Goal: Information Seeking & Learning: Learn about a topic

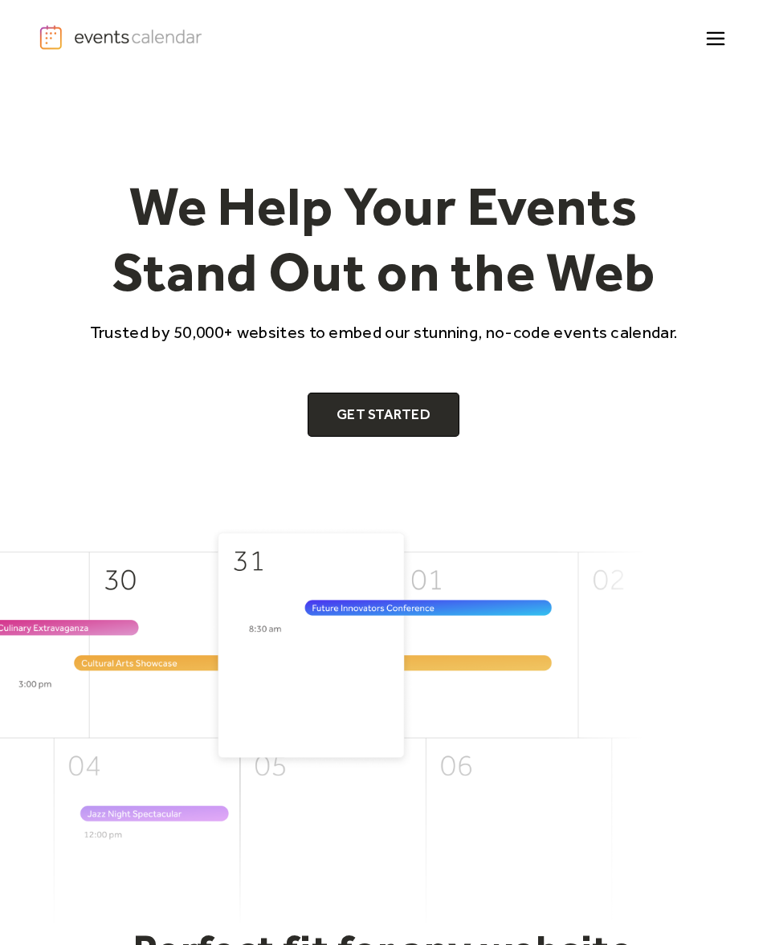
click at [710, 35] on icon "menu" at bounding box center [715, 38] width 31 height 31
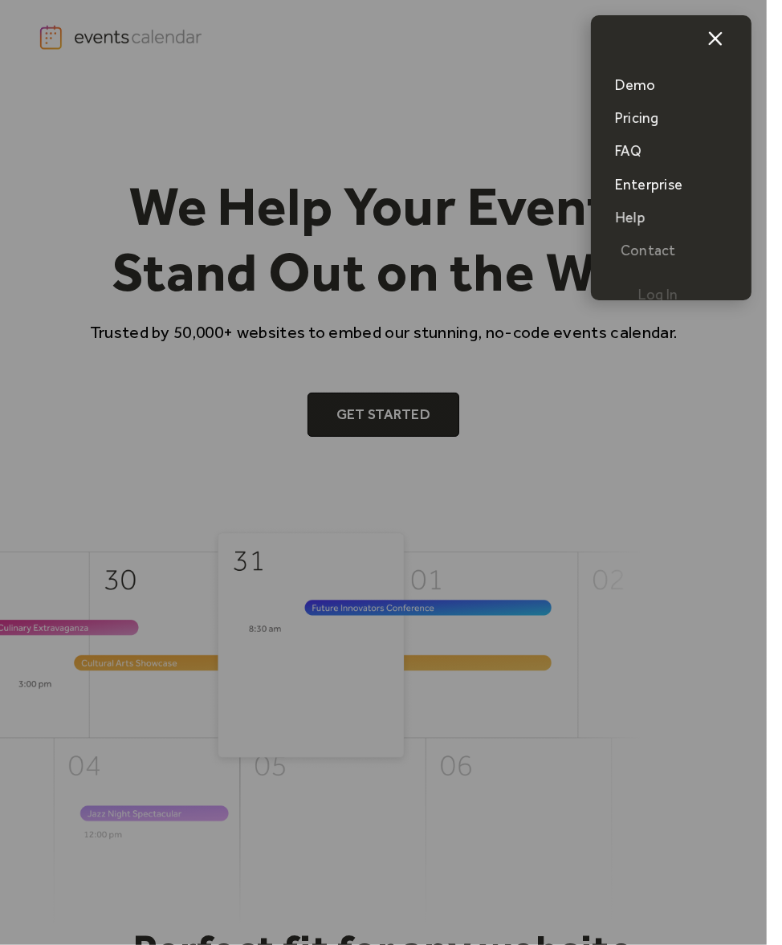
click at [648, 86] on div "Demo" at bounding box center [635, 85] width 41 height 20
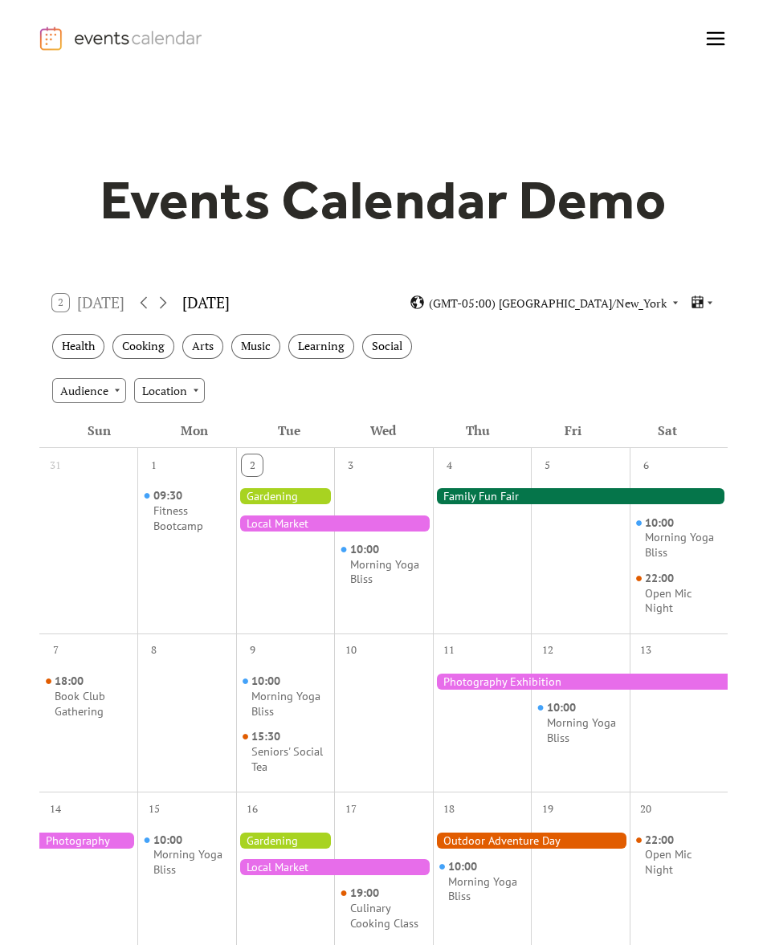
drag, startPoint x: 554, startPoint y: 409, endPoint x: 547, endPoint y: 405, distance: 8.3
click at [554, 409] on div "Audience Location" at bounding box center [383, 389] width 689 height 43
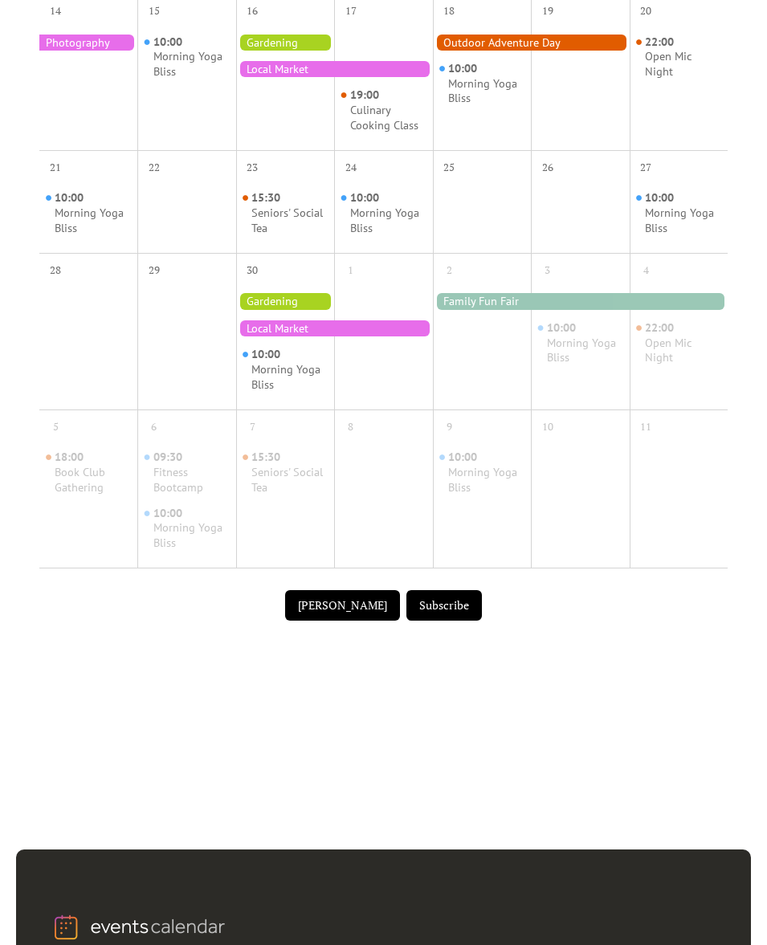
scroll to position [658, 0]
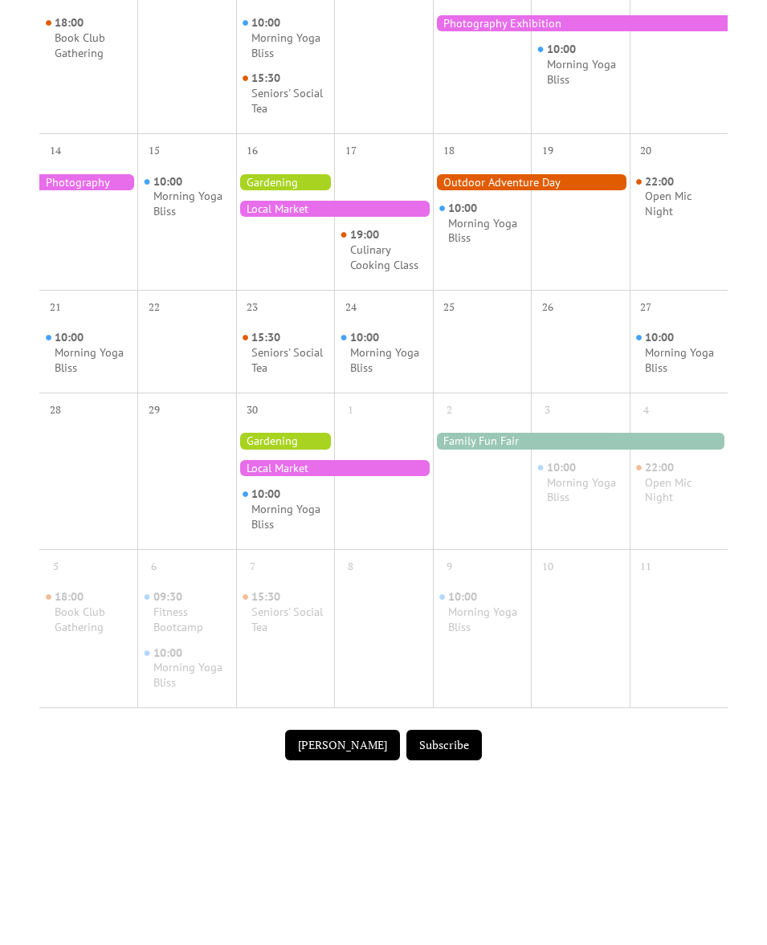
click at [495, 168] on div "10:00 Morning Yoga Bliss" at bounding box center [482, 224] width 99 height 119
click at [492, 181] on div at bounding box center [531, 182] width 197 height 16
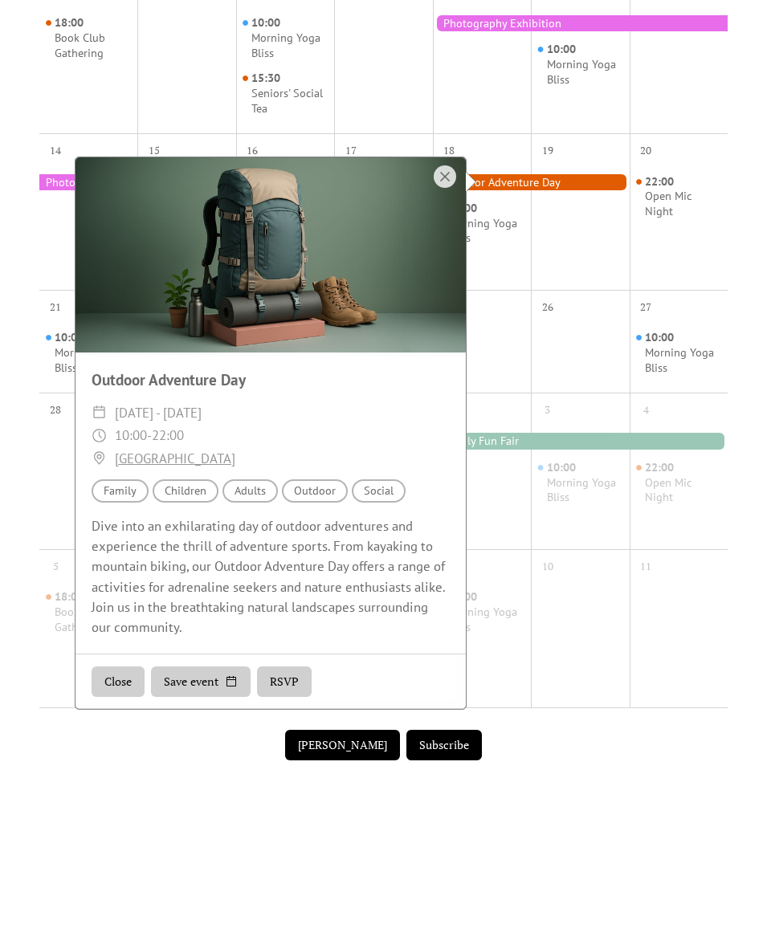
drag, startPoint x: 658, startPoint y: 417, endPoint x: 681, endPoint y: 391, distance: 35.3
click at [661, 415] on div "4" at bounding box center [678, 407] width 99 height 31
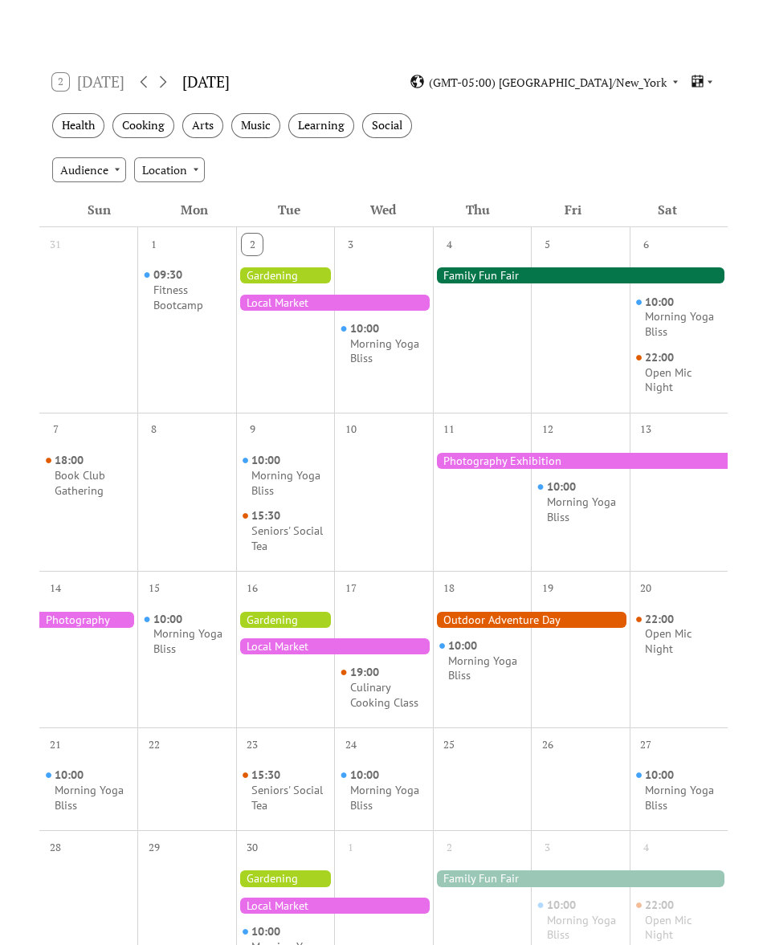
scroll to position [0, 0]
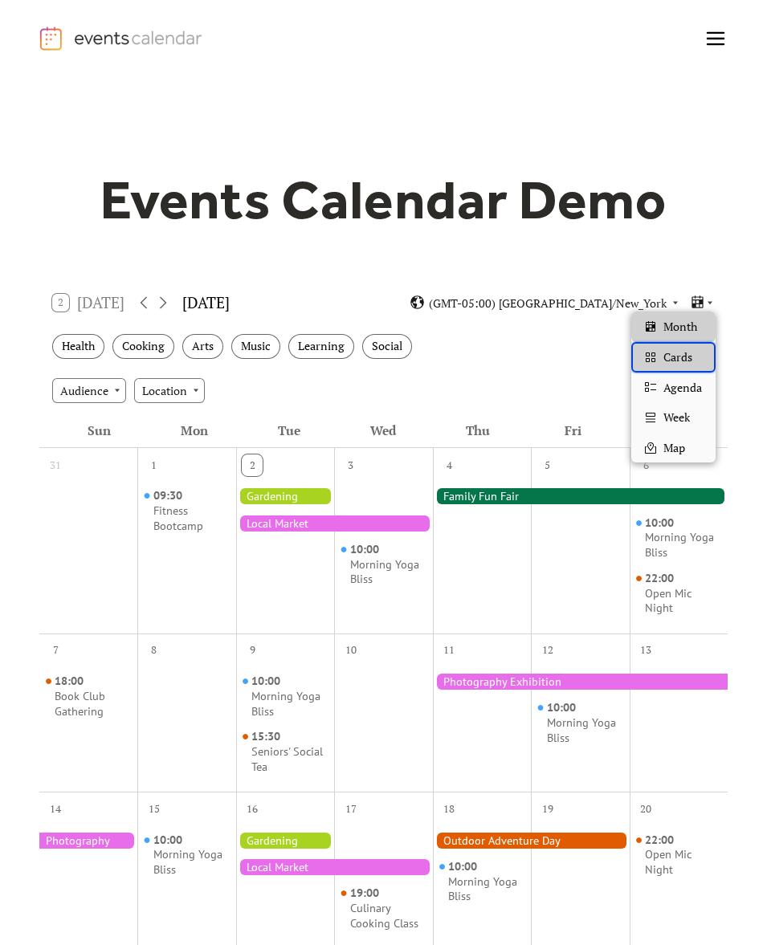
click at [694, 349] on div "Cards" at bounding box center [672, 357] width 83 height 31
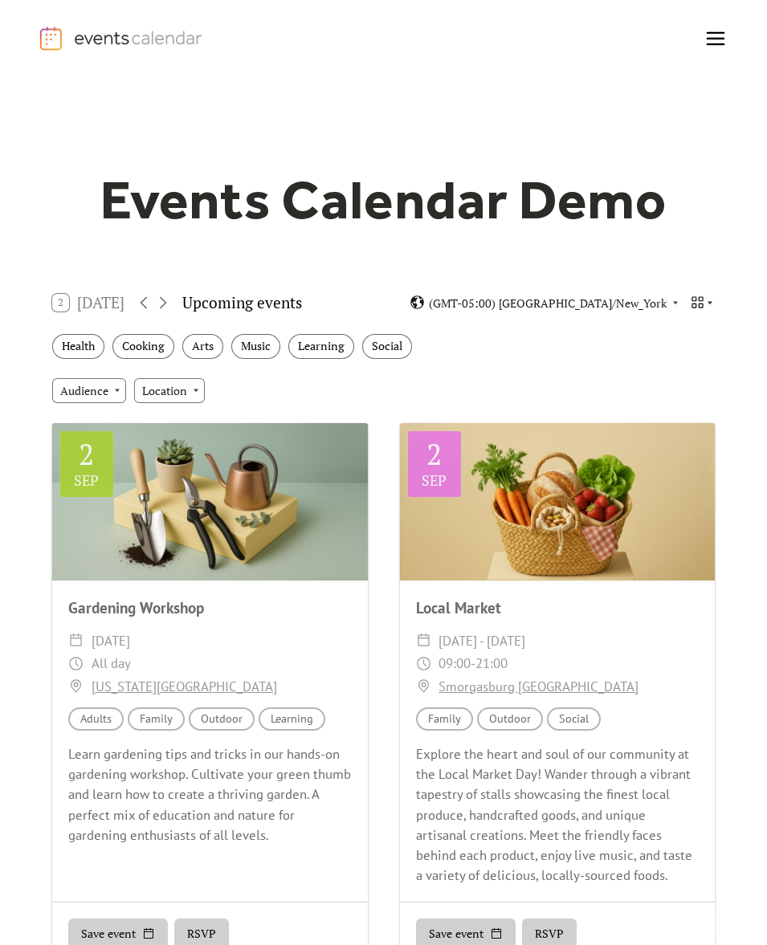
click at [693, 301] on icon at bounding box center [696, 302] width 11 height 11
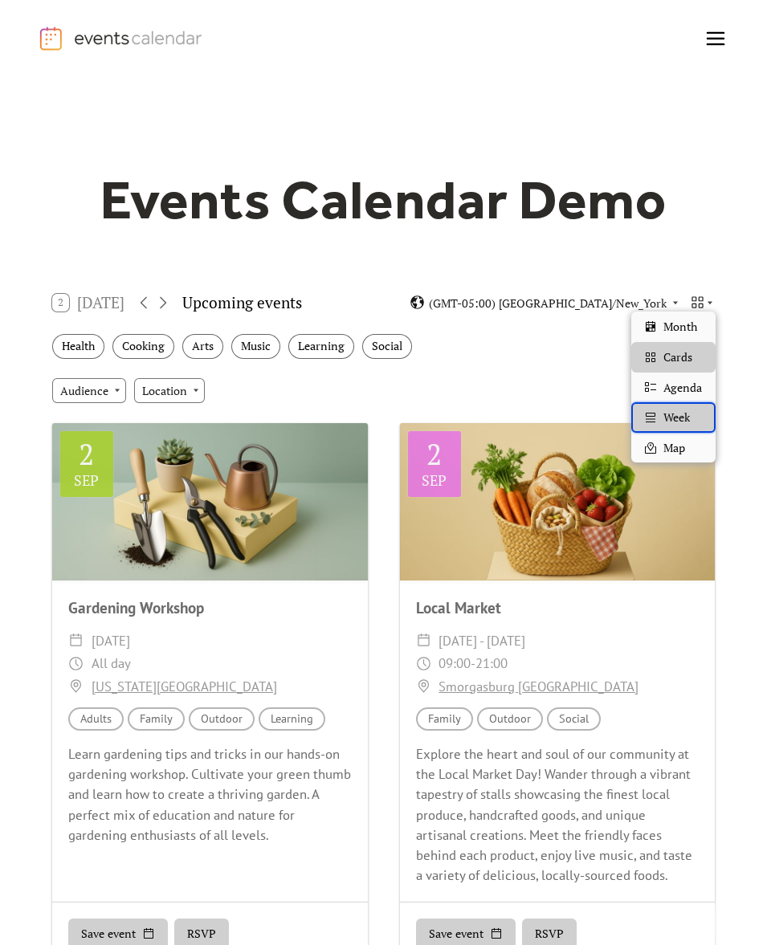
click at [668, 415] on span "Week" at bounding box center [676, 418] width 26 height 18
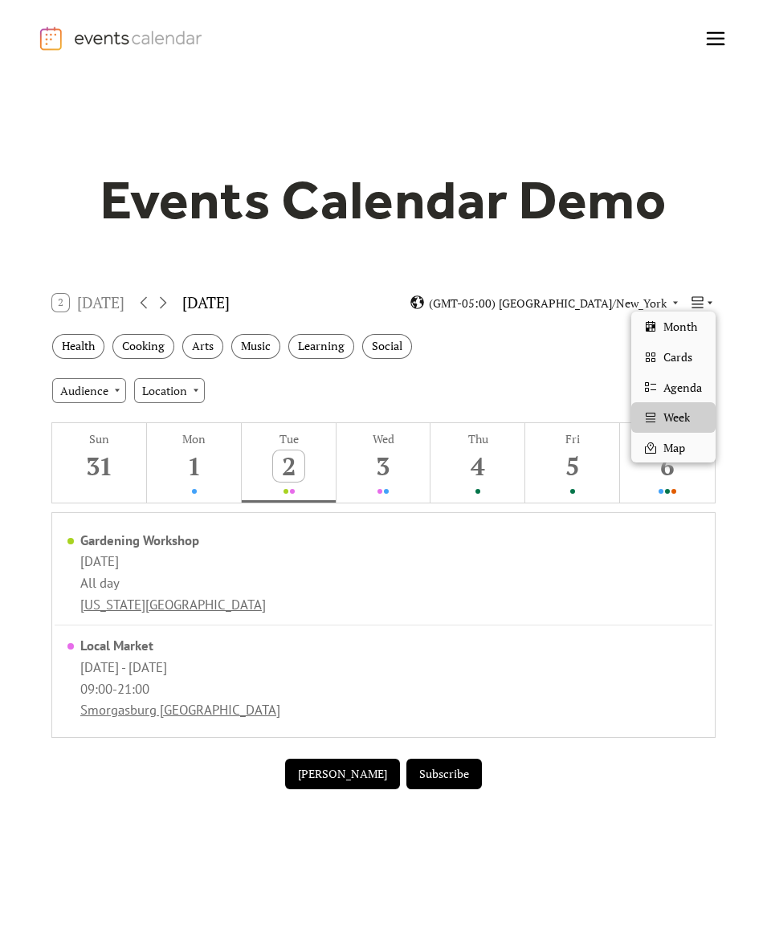
click at [693, 301] on icon at bounding box center [696, 302] width 11 height 11
click at [677, 451] on span "Map" at bounding box center [674, 448] width 22 height 18
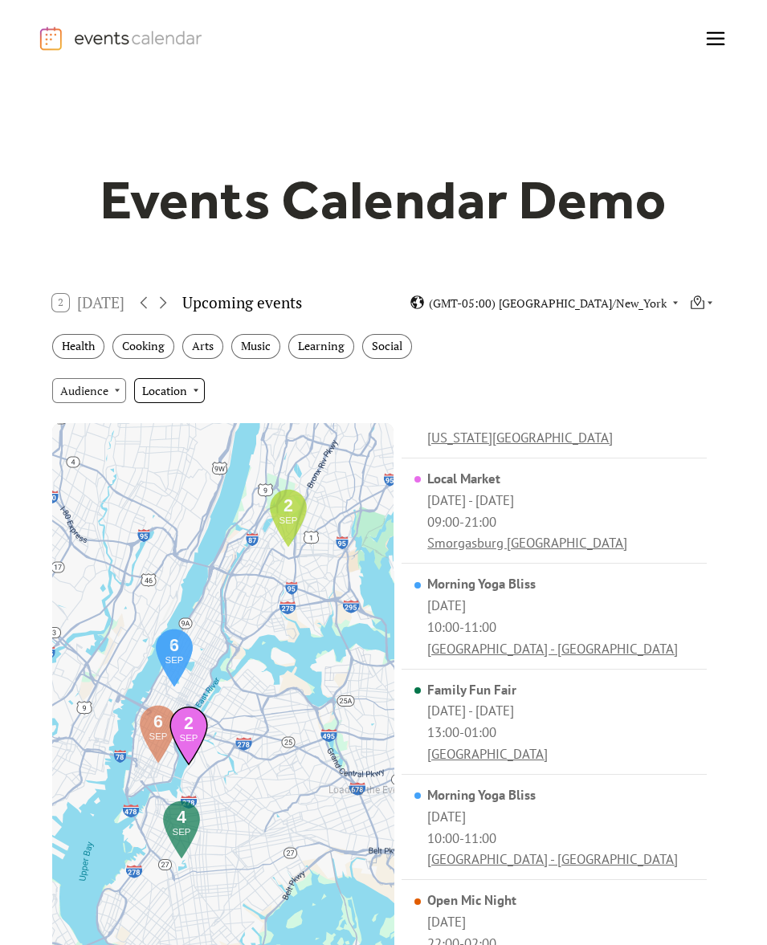
click at [183, 391] on div "Location" at bounding box center [169, 390] width 71 height 24
click at [194, 446] on div "Outdoor" at bounding box center [175, 449] width 85 height 31
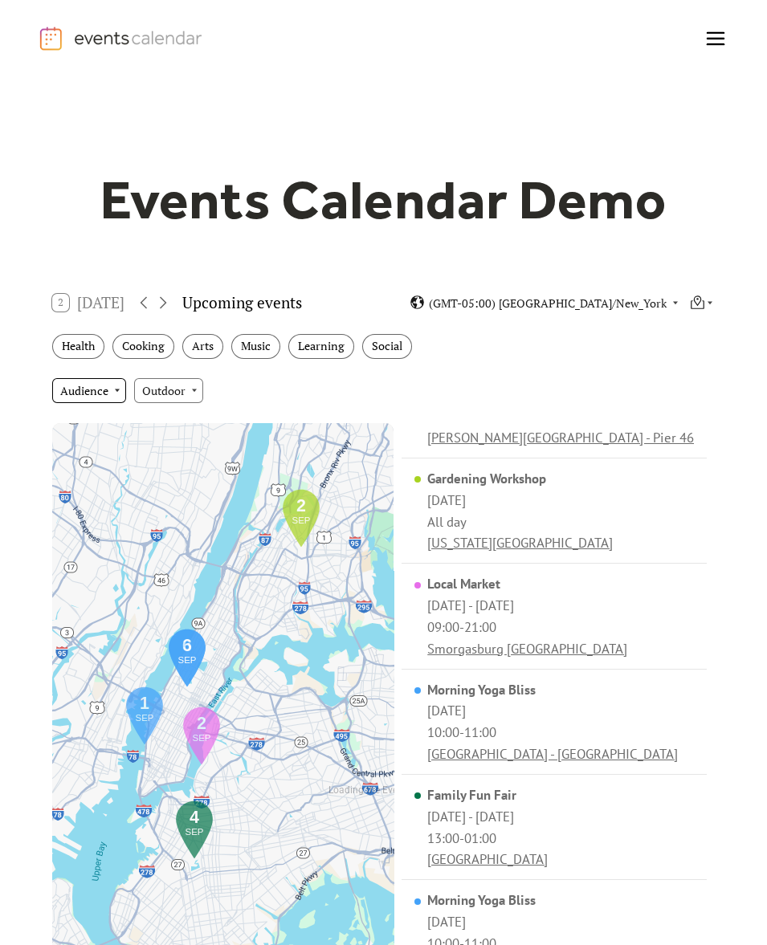
click at [111, 399] on div "Audience" at bounding box center [89, 390] width 74 height 24
click at [93, 416] on span "Adults" at bounding box center [81, 419] width 33 height 18
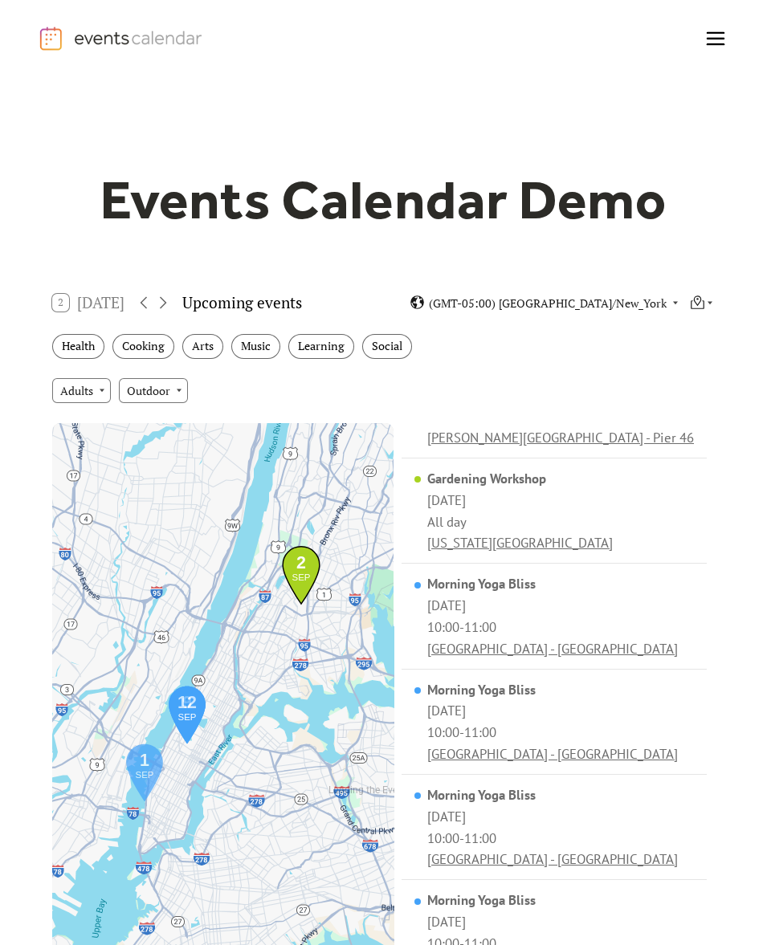
click at [115, 314] on div "2 [DATE] Upcoming events (GMT-05:00) [GEOGRAPHIC_DATA]/New_York" at bounding box center [383, 303] width 689 height 43
click at [79, 304] on div "2 [DATE]" at bounding box center [88, 303] width 73 height 18
